Goal: Information Seeking & Learning: Understand process/instructions

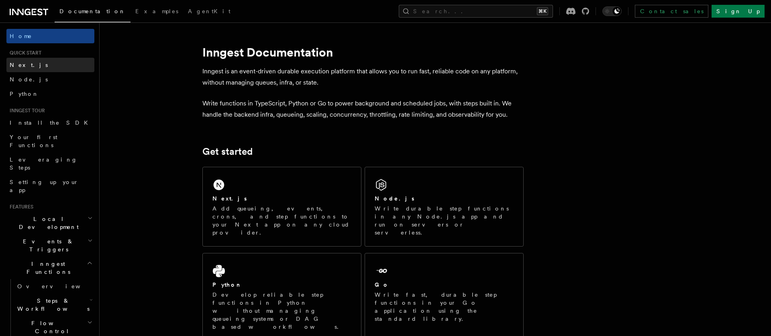
click at [25, 62] on span "Next.js" at bounding box center [29, 65] width 38 height 6
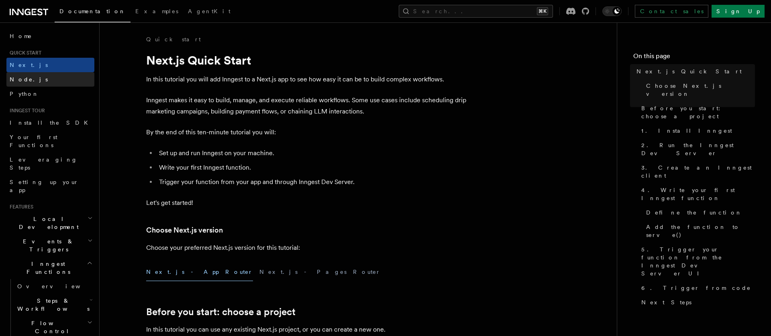
click at [30, 75] on link "Node.js" at bounding box center [50, 79] width 88 height 14
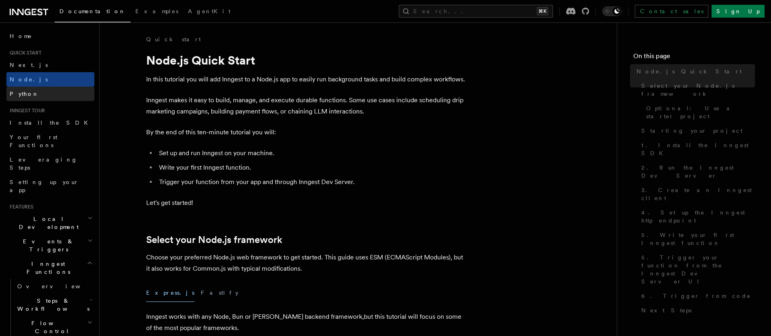
click at [32, 90] on link "Python" at bounding box center [50, 94] width 88 height 14
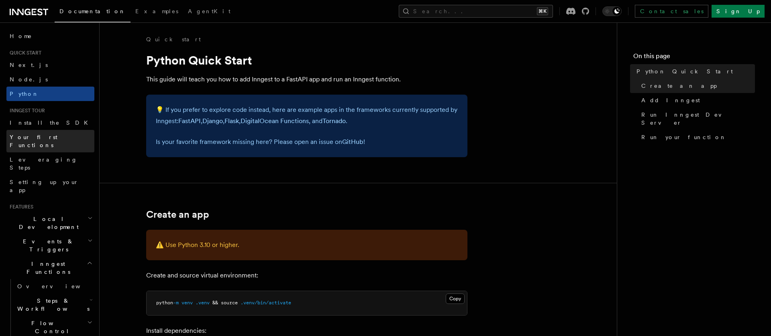
click at [54, 138] on span "Your first Functions" at bounding box center [34, 141] width 48 height 14
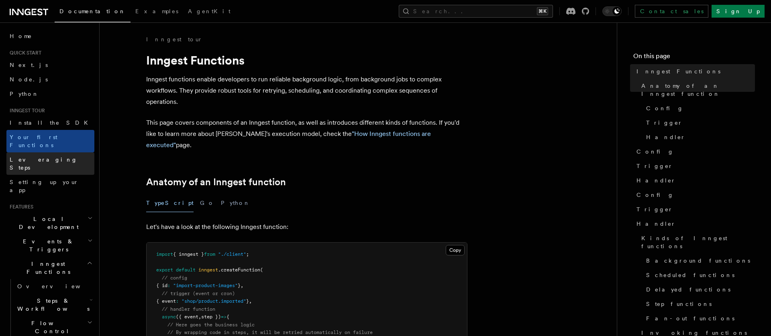
click at [50, 157] on span "Leveraging Steps" at bounding box center [44, 164] width 68 height 14
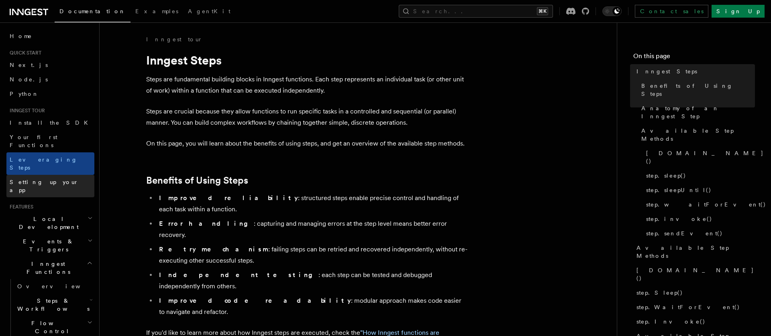
click at [48, 179] on span "Setting up your app" at bounding box center [44, 186] width 69 height 14
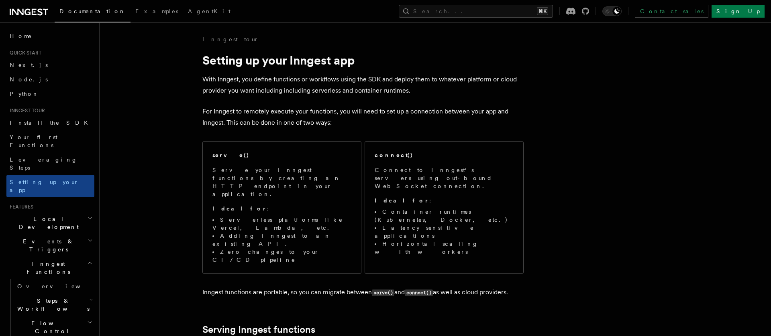
click at [48, 297] on span "Steps & Workflows" at bounding box center [51, 305] width 75 height 16
click at [55, 294] on h2 "Steps & Workflows" at bounding box center [54, 305] width 80 height 22
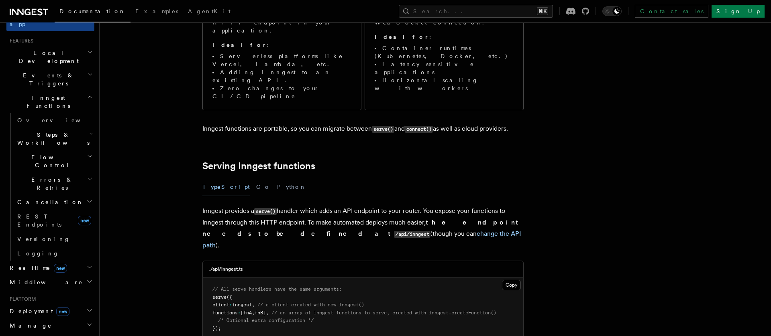
scroll to position [165, 0]
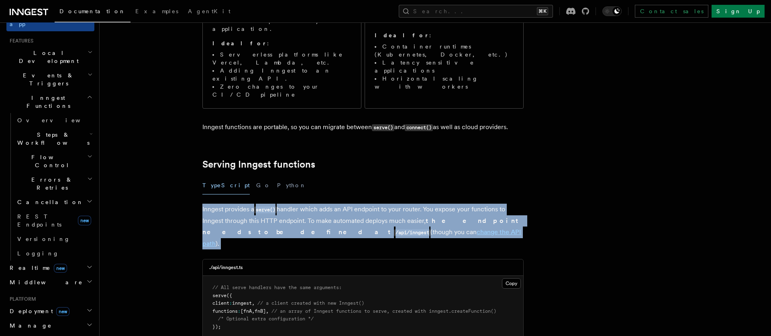
drag, startPoint x: 185, startPoint y: 164, endPoint x: 199, endPoint y: 204, distance: 42.8
drag, startPoint x: 199, startPoint y: 204, endPoint x: 196, endPoint y: 214, distance: 9.5
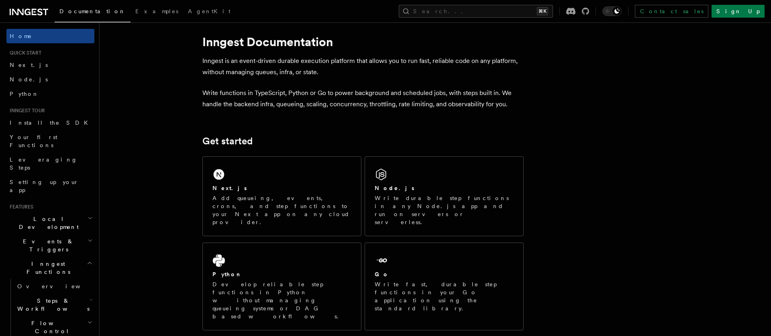
scroll to position [67, 0]
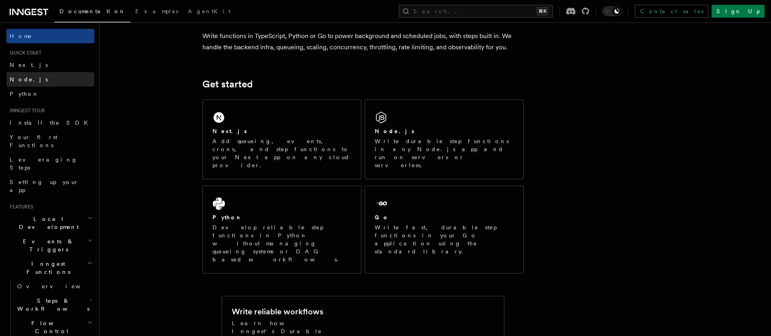
click at [69, 83] on link "Node.js" at bounding box center [50, 79] width 88 height 14
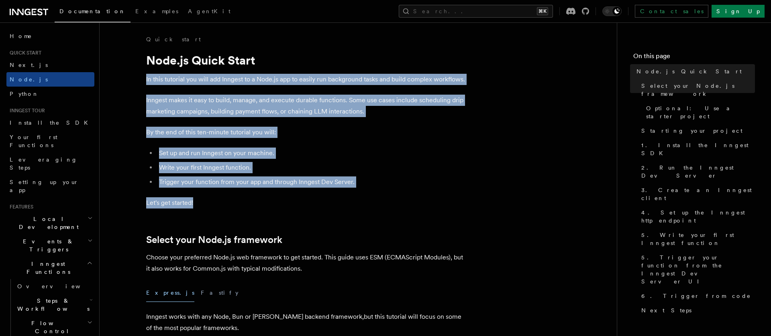
drag, startPoint x: 138, startPoint y: 80, endPoint x: 388, endPoint y: 206, distance: 279.9
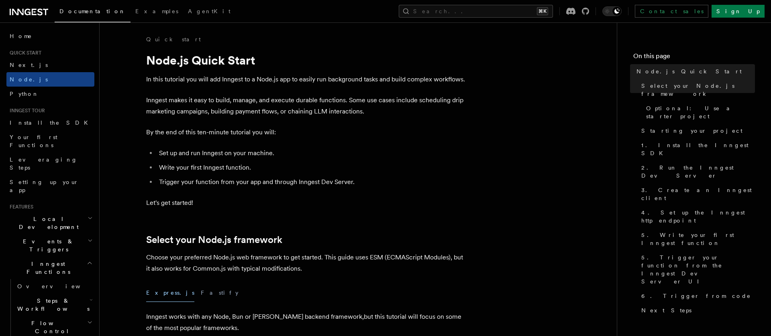
click at [389, 207] on p "Let's get started!" at bounding box center [306, 202] width 321 height 11
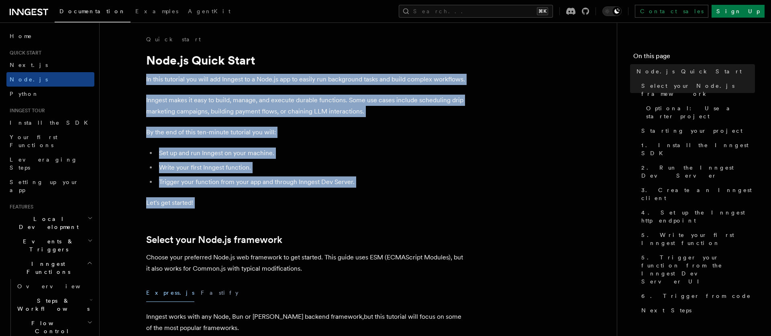
drag, startPoint x: 364, startPoint y: 192, endPoint x: 138, endPoint y: 77, distance: 253.3
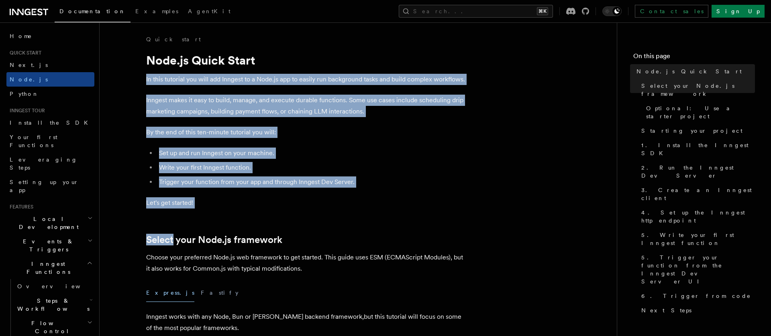
drag, startPoint x: 145, startPoint y: 84, endPoint x: 351, endPoint y: 211, distance: 242.1
drag, startPoint x: 345, startPoint y: 206, endPoint x: 138, endPoint y: 81, distance: 241.5
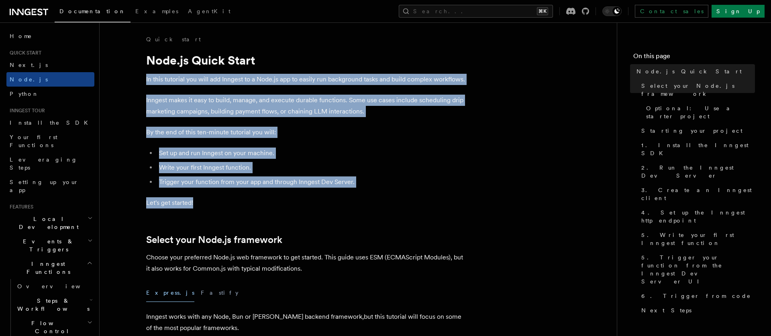
drag, startPoint x: 154, startPoint y: 87, endPoint x: 328, endPoint y: 204, distance: 209.7
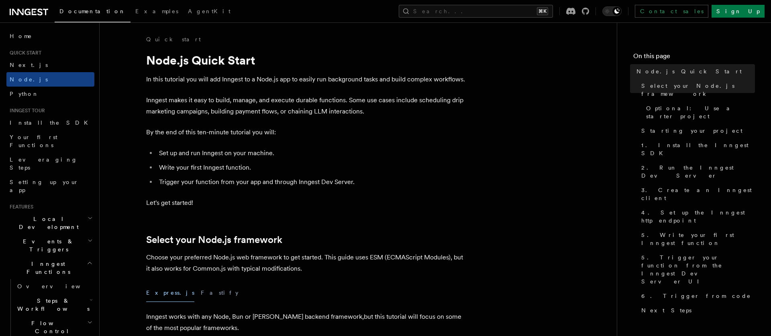
click at [329, 202] on p "Let's get started!" at bounding box center [306, 202] width 321 height 11
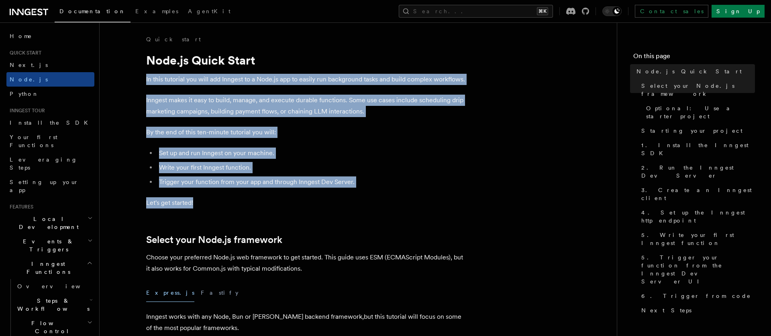
drag, startPoint x: 326, startPoint y: 199, endPoint x: 145, endPoint y: 82, distance: 215.7
drag, startPoint x: 150, startPoint y: 85, endPoint x: 352, endPoint y: 207, distance: 235.7
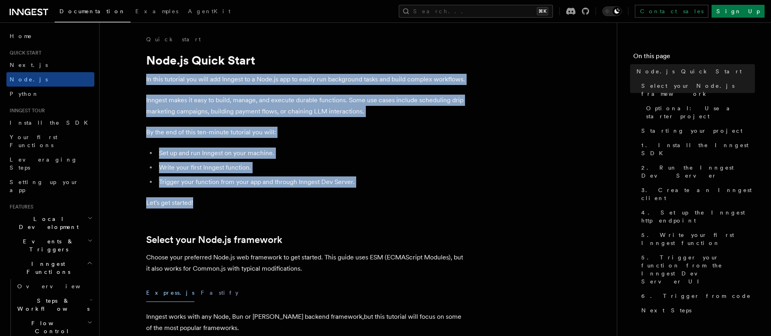
click at [352, 207] on p "Let's get started!" at bounding box center [306, 202] width 321 height 11
drag, startPoint x: 353, startPoint y: 209, endPoint x: 142, endPoint y: 80, distance: 246.7
drag, startPoint x: 148, startPoint y: 82, endPoint x: 313, endPoint y: 199, distance: 203.0
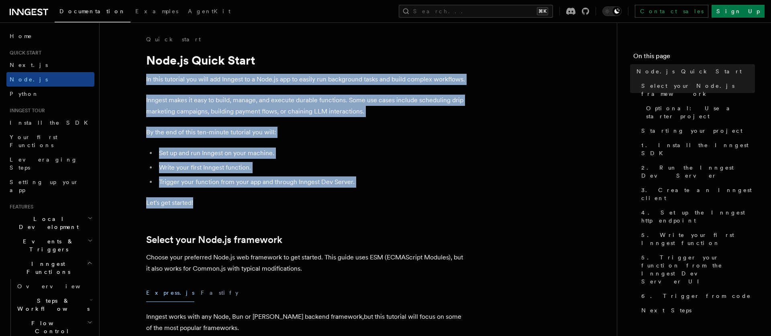
click at [313, 200] on p "Let's get started!" at bounding box center [306, 202] width 321 height 11
drag, startPoint x: 313, startPoint y: 200, endPoint x: 140, endPoint y: 81, distance: 209.8
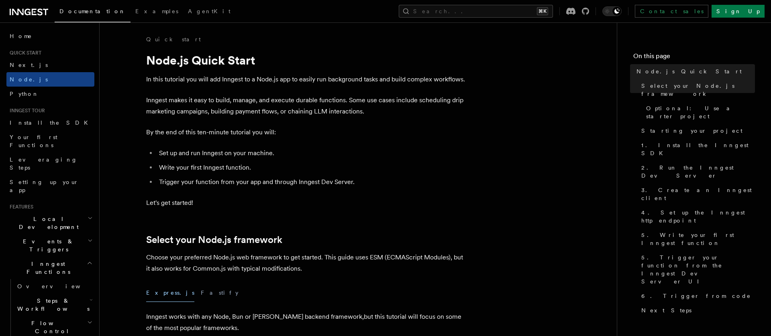
click at [35, 10] on icon at bounding box center [29, 12] width 39 height 10
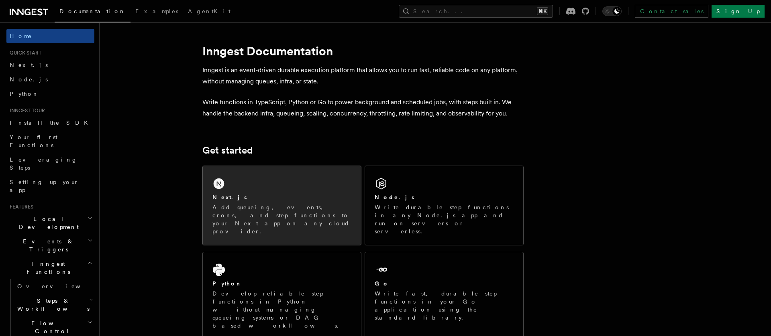
scroll to position [10, 0]
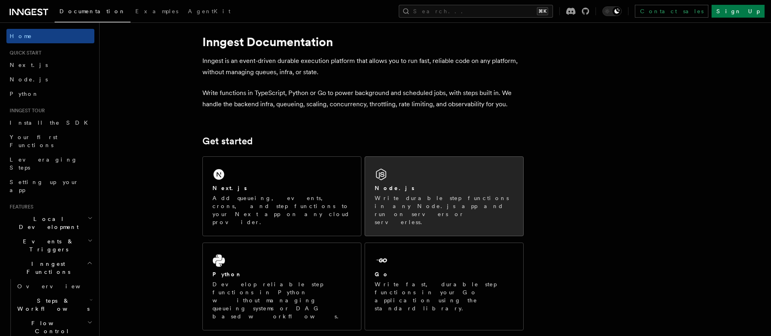
click at [415, 194] on p "Write durable step functions in any Node.js app and run on servers or serverles…" at bounding box center [443, 210] width 139 height 32
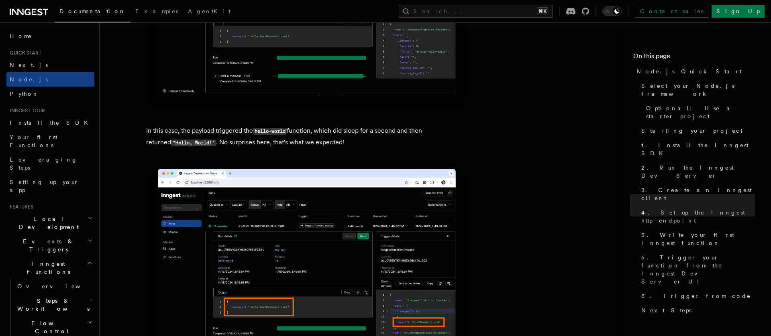
scroll to position [3288, 0]
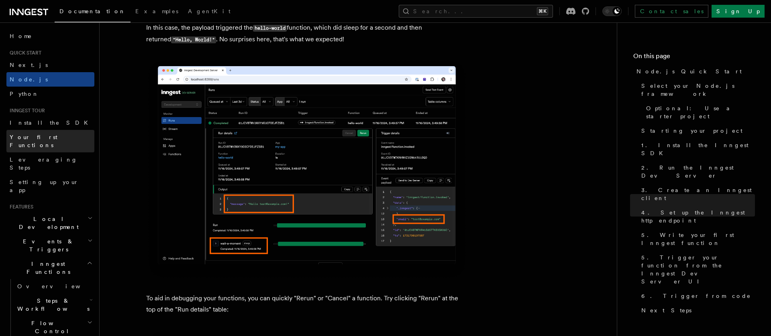
click at [18, 140] on span "Your first Functions" at bounding box center [34, 141] width 48 height 14
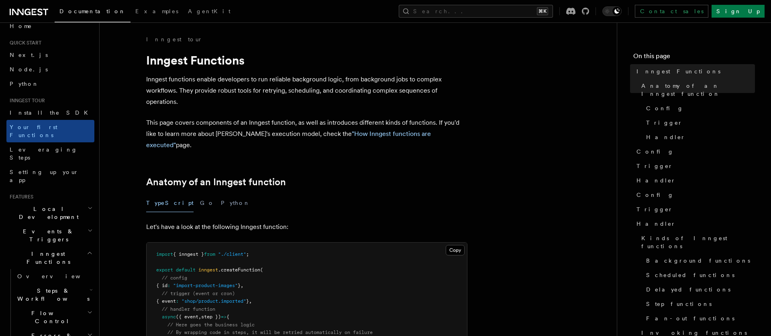
scroll to position [68, 0]
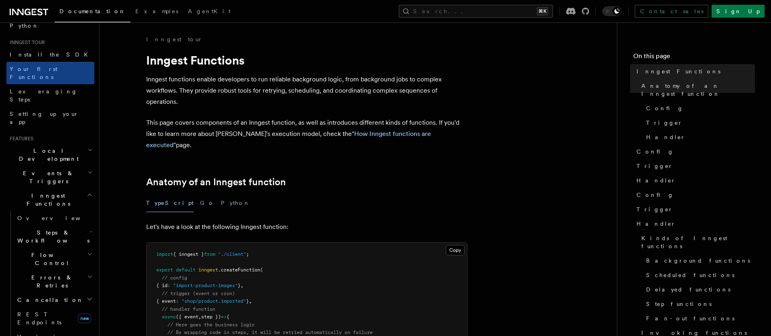
click at [90, 229] on icon "button" at bounding box center [91, 232] width 3 height 6
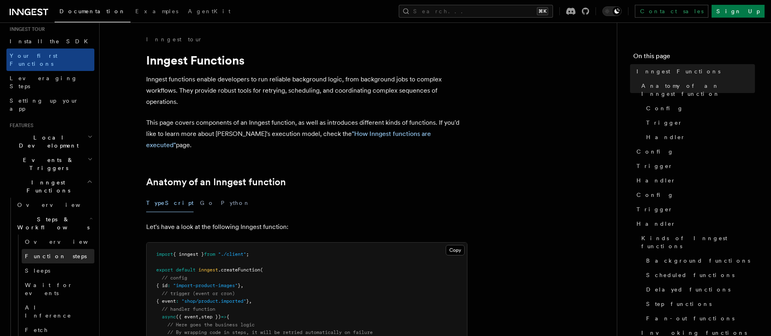
scroll to position [83, 0]
click at [67, 248] on link "Function steps" at bounding box center [58, 255] width 73 height 14
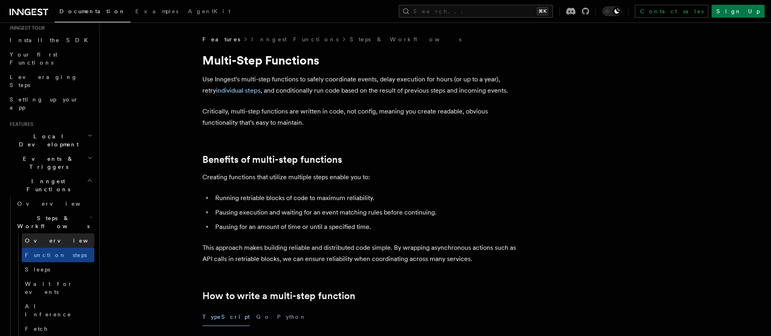
click at [56, 234] on link "Overview" at bounding box center [58, 241] width 73 height 14
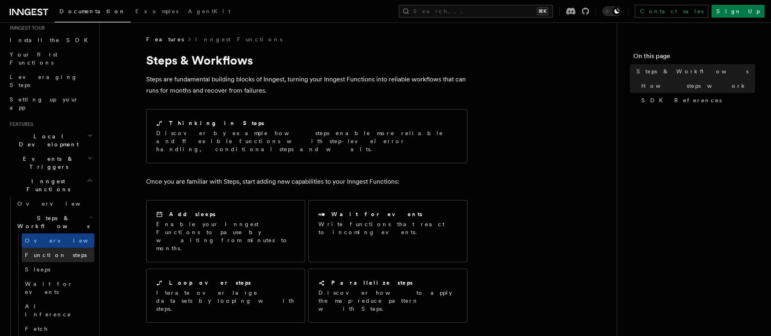
click at [90, 248] on link "Function steps" at bounding box center [58, 255] width 73 height 14
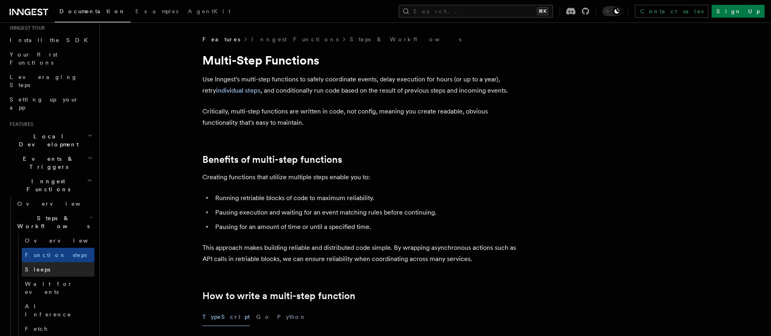
click at [79, 263] on link "Sleeps" at bounding box center [58, 270] width 73 height 14
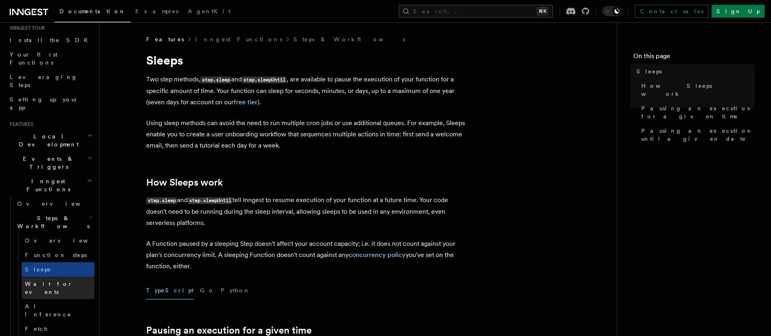
click at [75, 277] on link "Wait for events" at bounding box center [58, 288] width 73 height 22
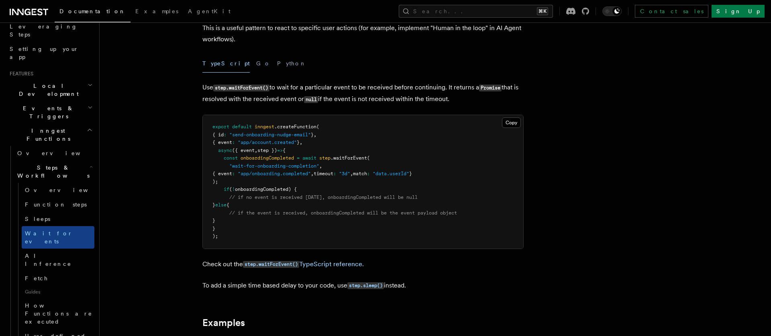
scroll to position [142, 0]
